Goal: Transaction & Acquisition: Subscribe to service/newsletter

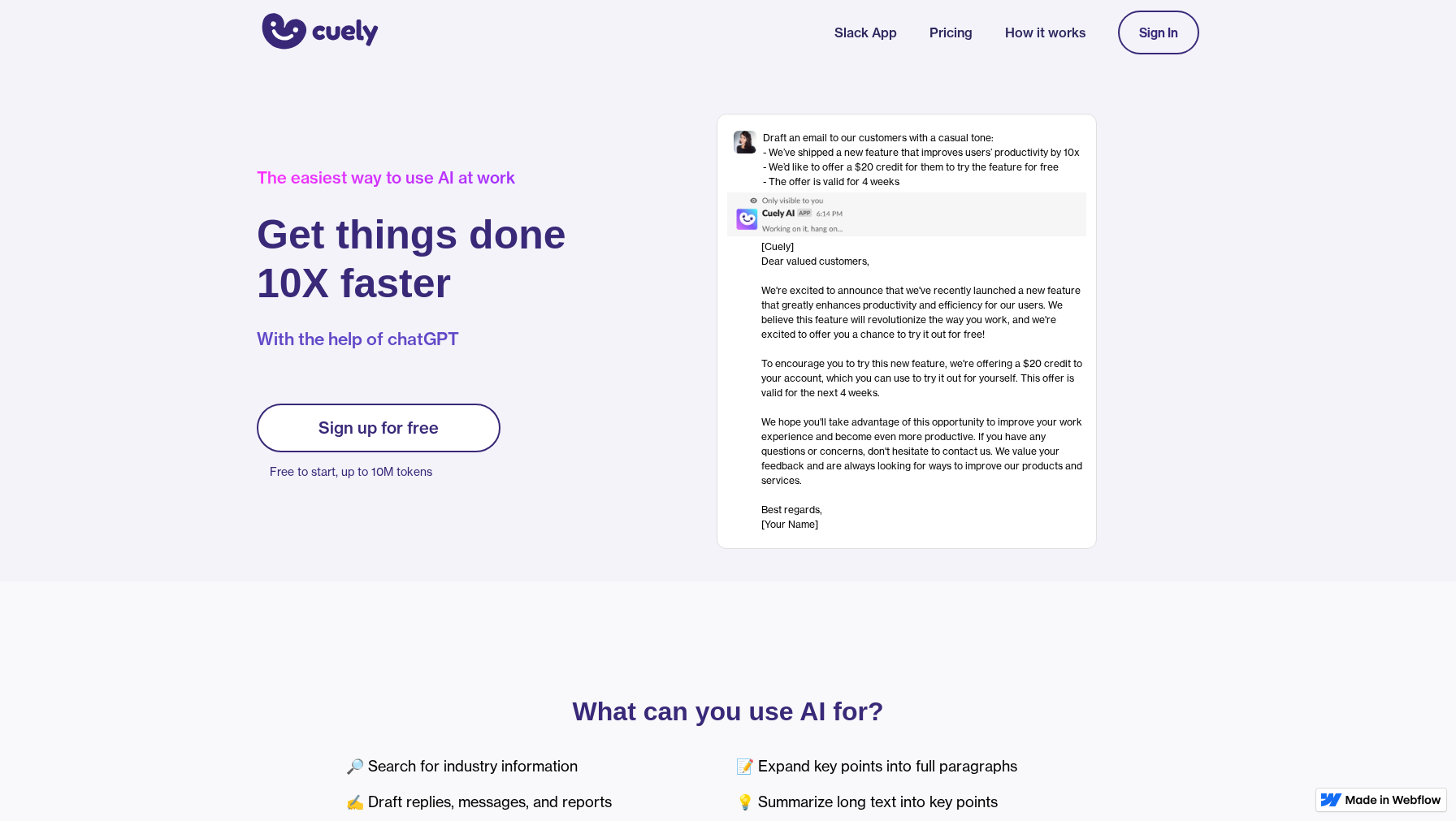
click at [947, 37] on link "Pricing" at bounding box center [950, 32] width 43 height 19
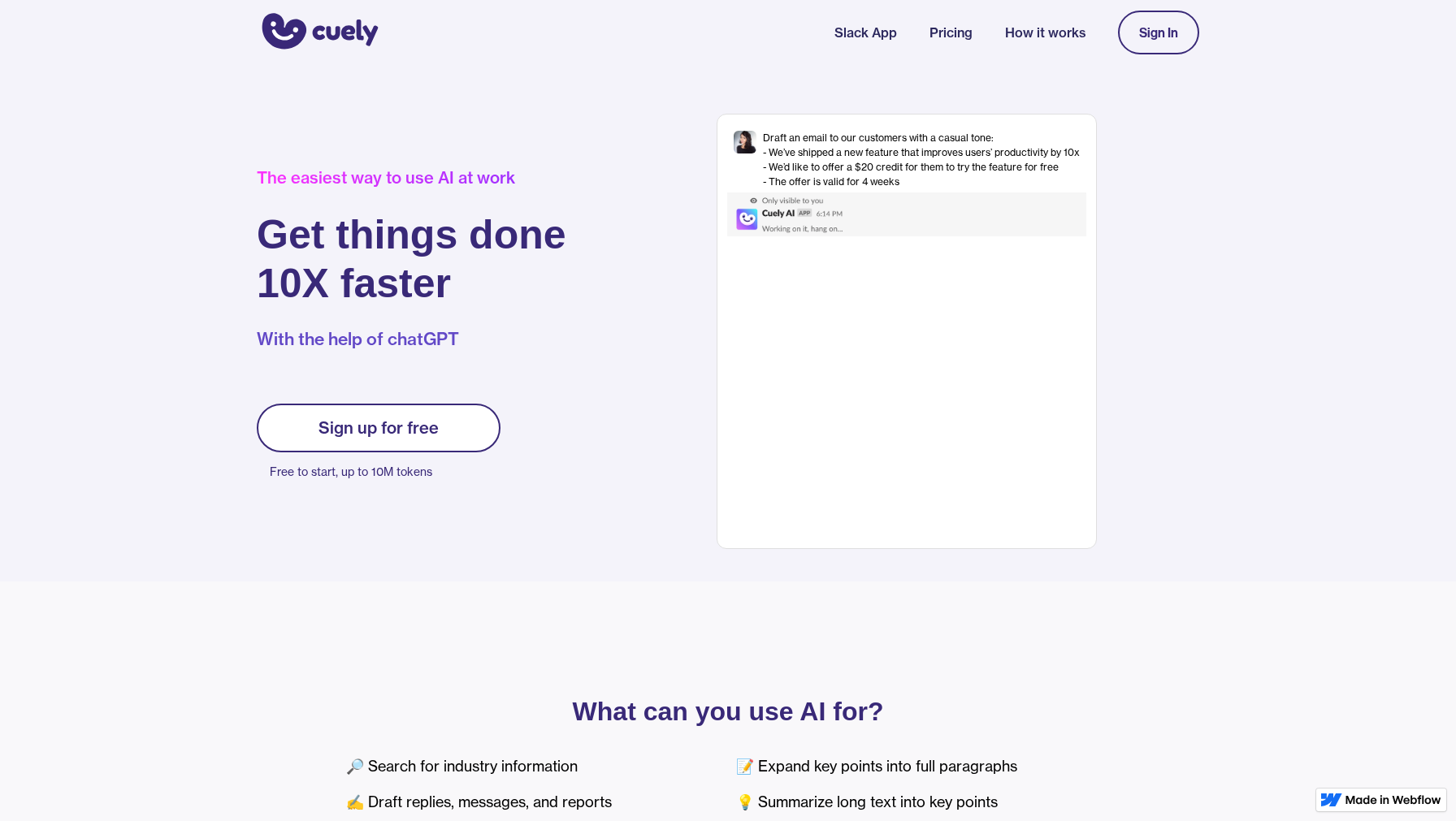
click at [959, 34] on link "Pricing" at bounding box center [950, 32] width 43 height 19
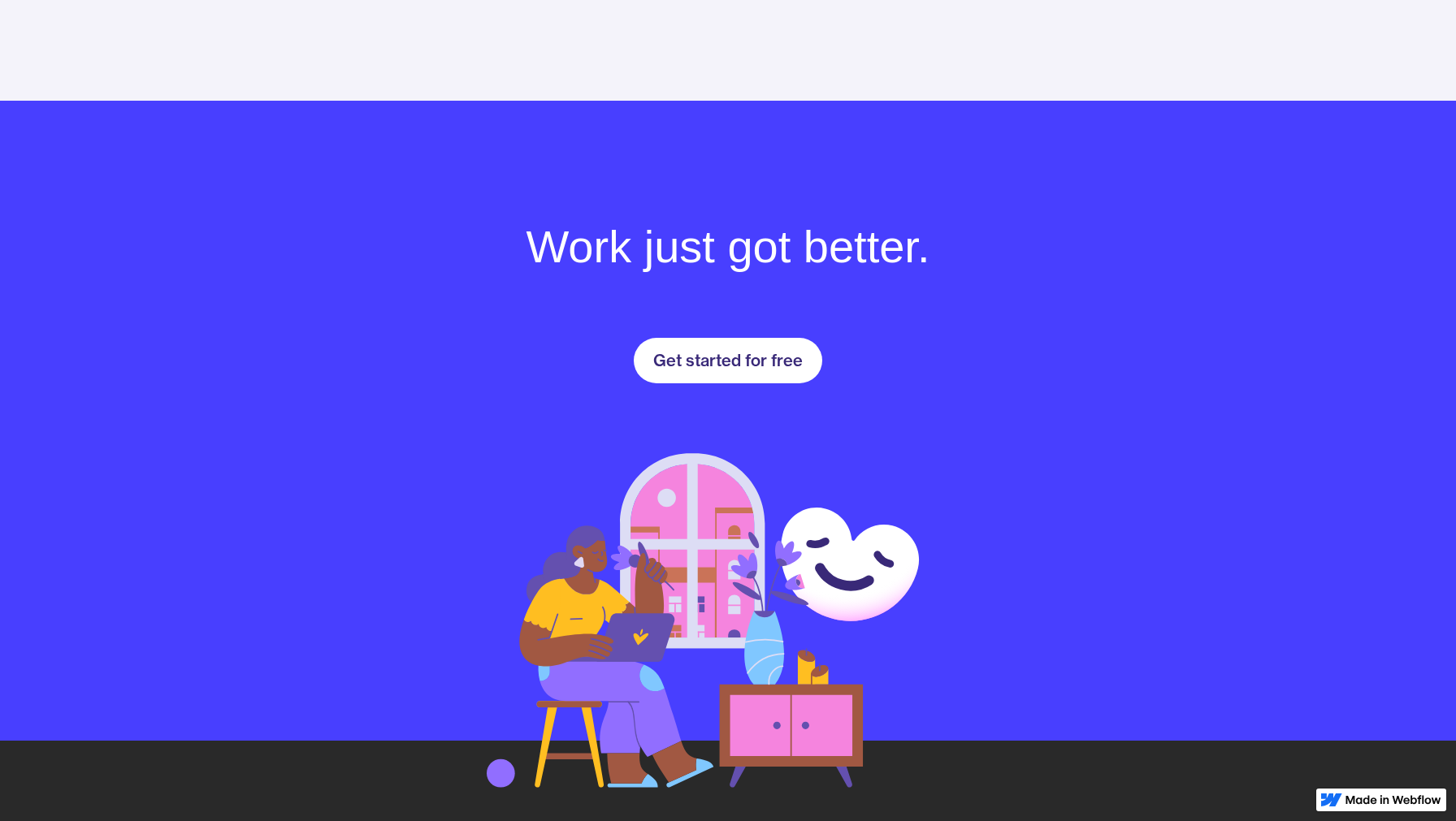
scroll to position [2302, 0]
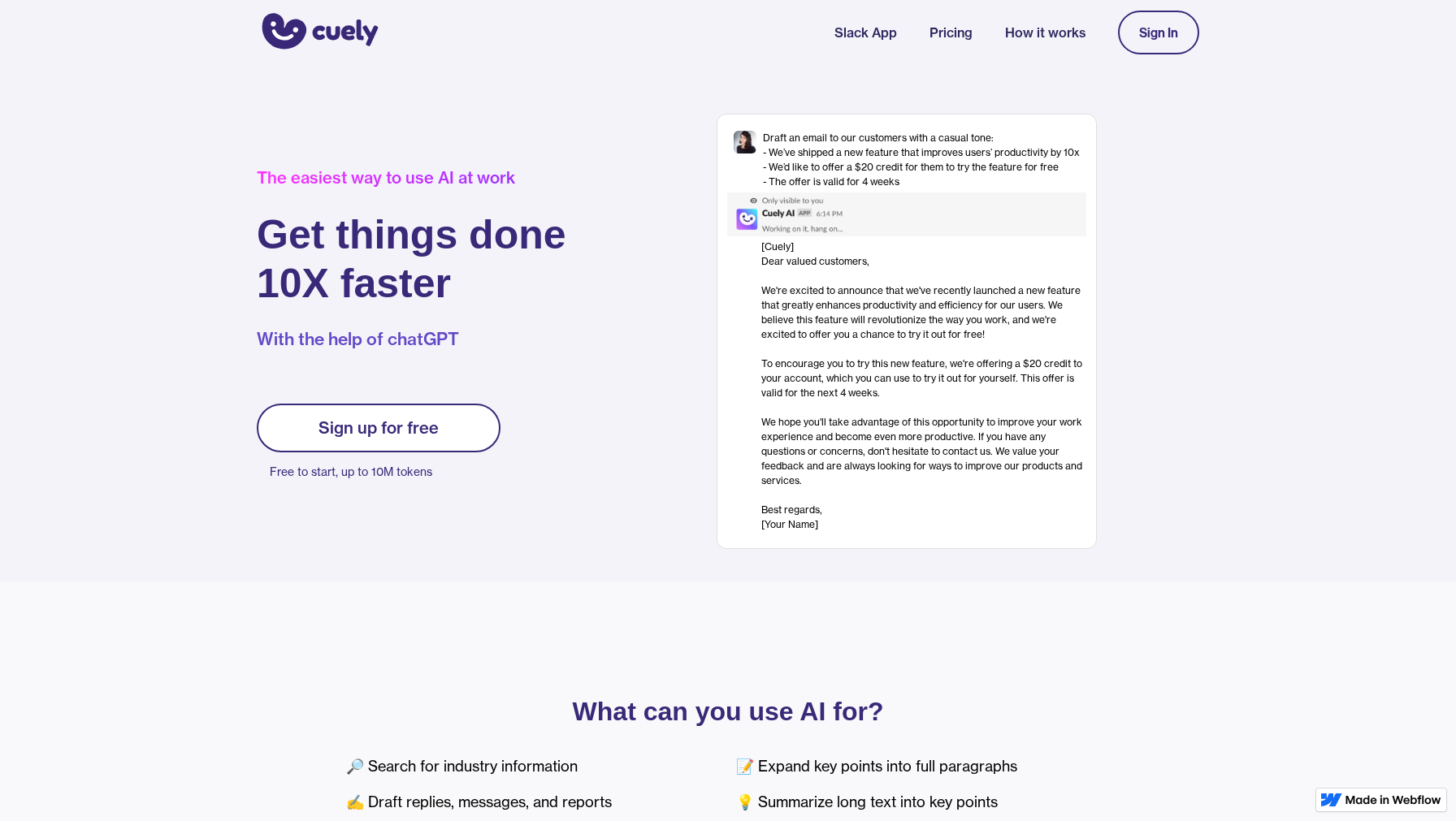
click at [870, 34] on link "Slack App" at bounding box center [866, 32] width 63 height 19
